Goal: Find specific page/section: Find specific page/section

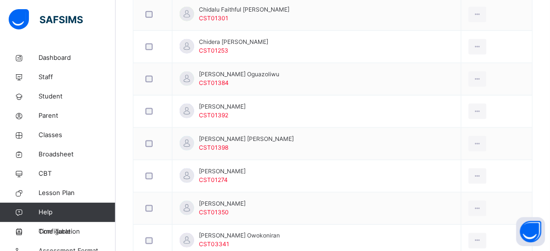
scroll to position [414, 0]
click at [52, 93] on span "Student" at bounding box center [77, 97] width 77 height 10
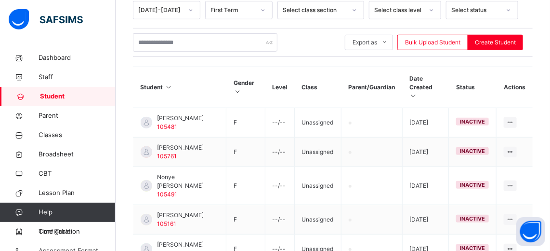
scroll to position [189, 0]
click at [48, 133] on span "Classes" at bounding box center [77, 135] width 77 height 10
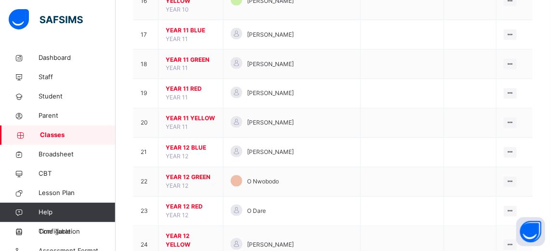
scroll to position [588, 0]
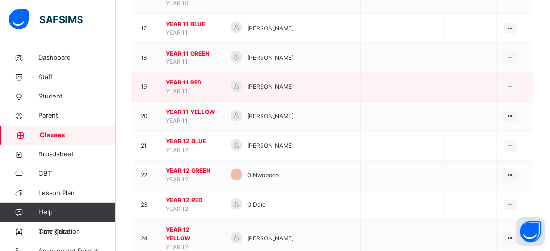
click at [181, 79] on span "YEAR 11 RED" at bounding box center [191, 83] width 50 height 9
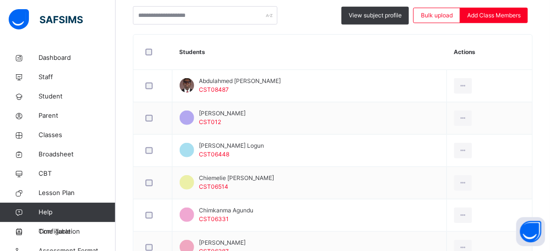
scroll to position [245, 0]
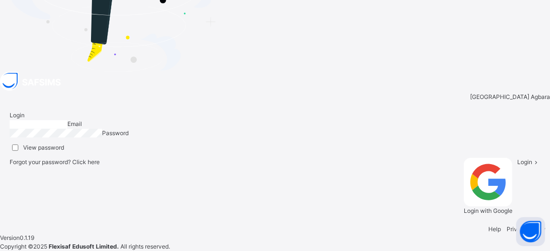
type input "**********"
